Goal: Navigation & Orientation: Find specific page/section

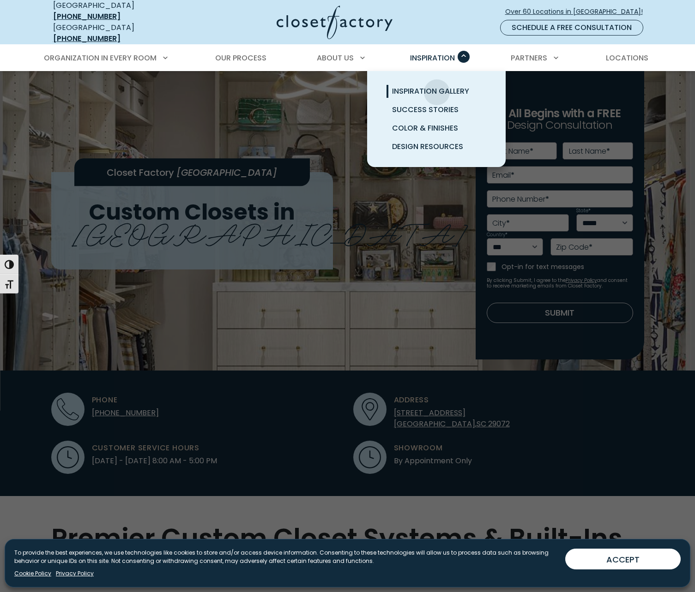
click at [437, 86] on span "Inspiration Gallery" at bounding box center [430, 91] width 77 height 11
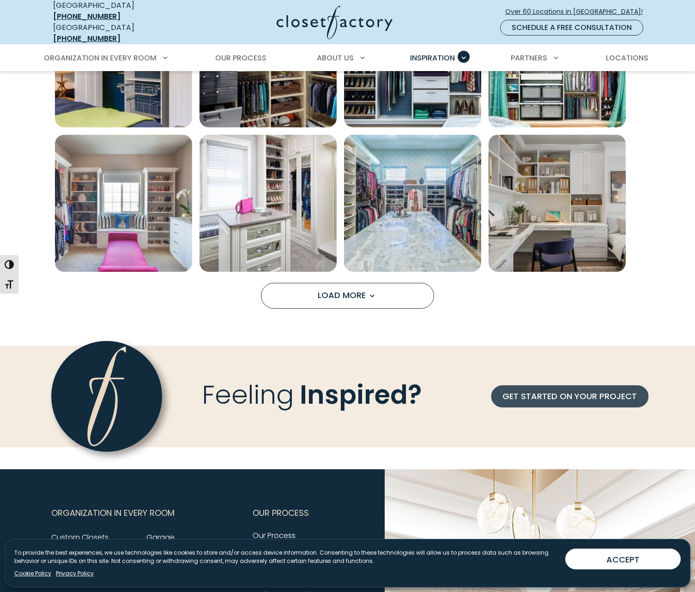
scroll to position [692, 0]
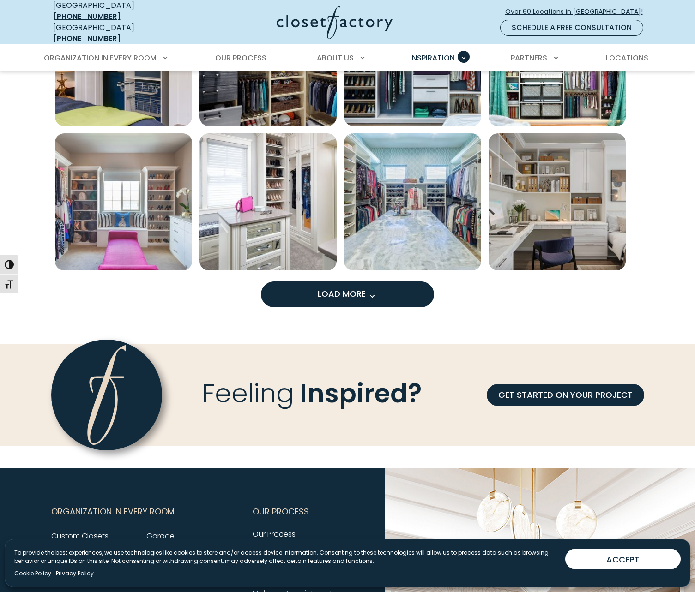
click at [349, 297] on button "Load More" at bounding box center [347, 295] width 173 height 26
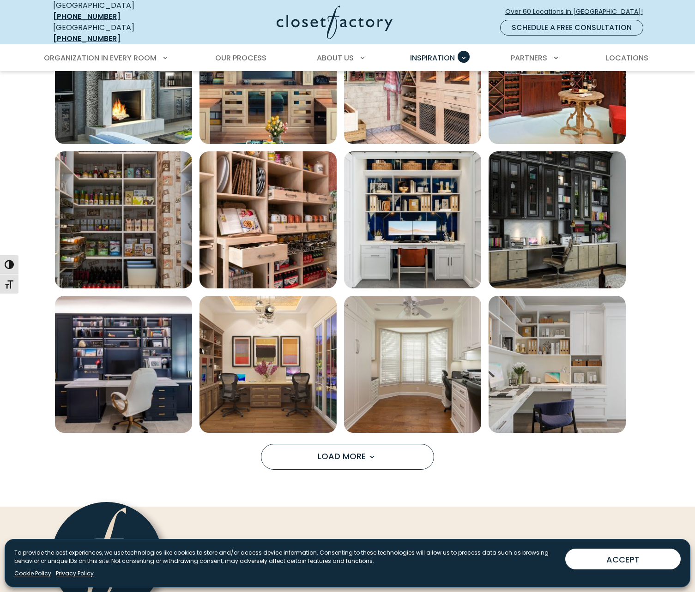
scroll to position [1154, 0]
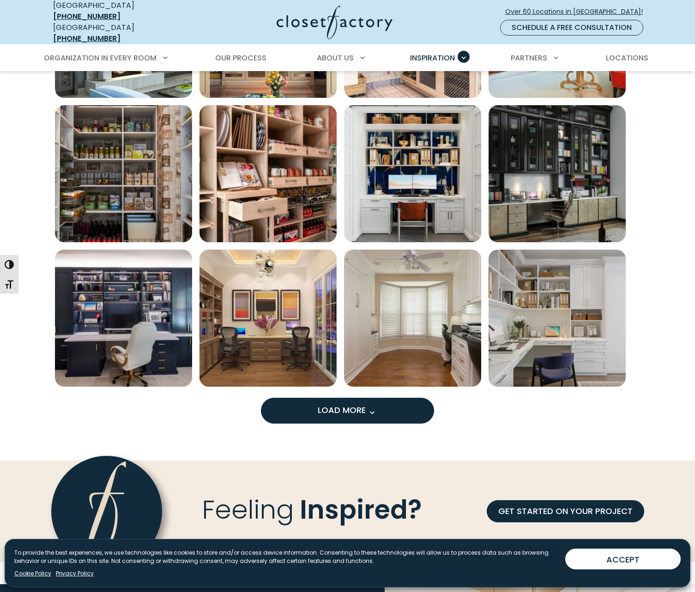
click at [344, 404] on span "Load More" at bounding box center [348, 410] width 60 height 12
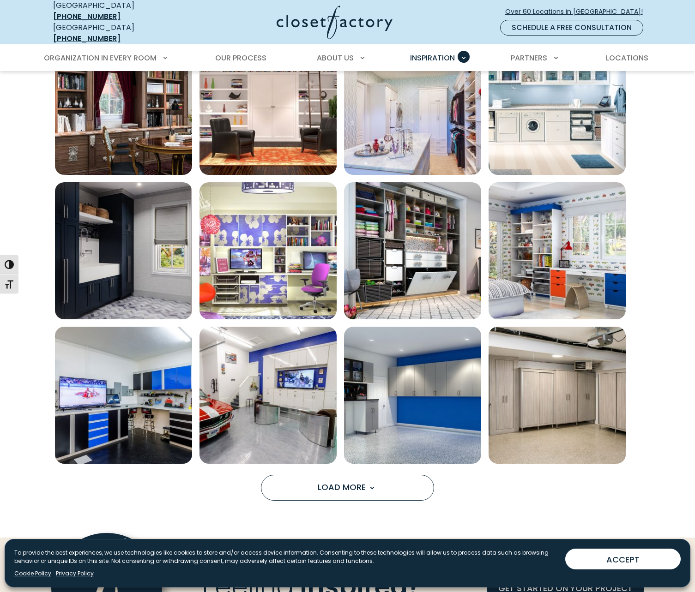
scroll to position [1662, 0]
